Goal: Task Accomplishment & Management: Complete application form

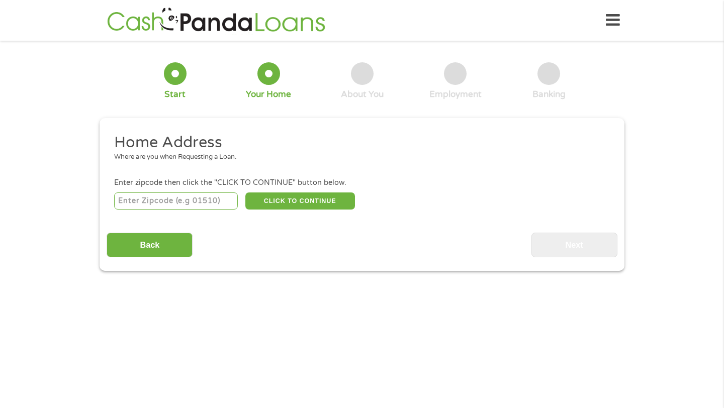
click at [158, 199] on input "number" at bounding box center [176, 200] width 124 height 17
click at [165, 201] on input "number" at bounding box center [176, 200] width 124 height 17
type input "7"
type input "70817"
click at [271, 192] on button "CLICK TO CONTINUE" at bounding box center [300, 200] width 110 height 17
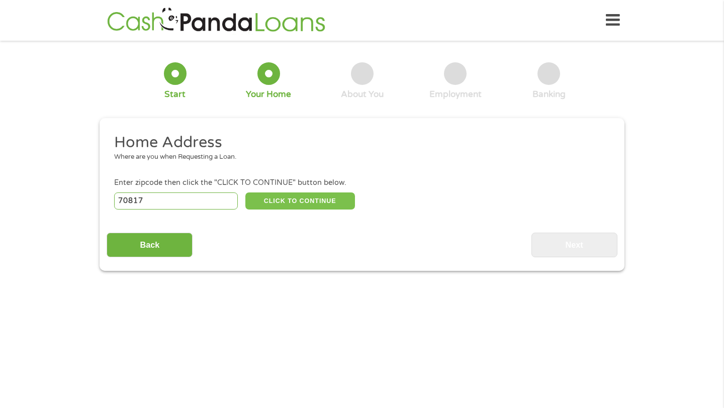
type input "70817"
type input "Baton Rouge"
select select "[US_STATE]"
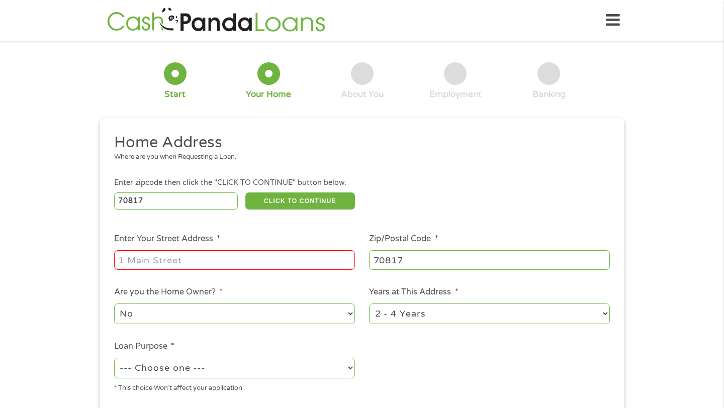
click at [192, 260] on input "Enter Your Street Address *" at bounding box center [234, 259] width 241 height 19
type input "7"
